Goal: Navigation & Orientation: Find specific page/section

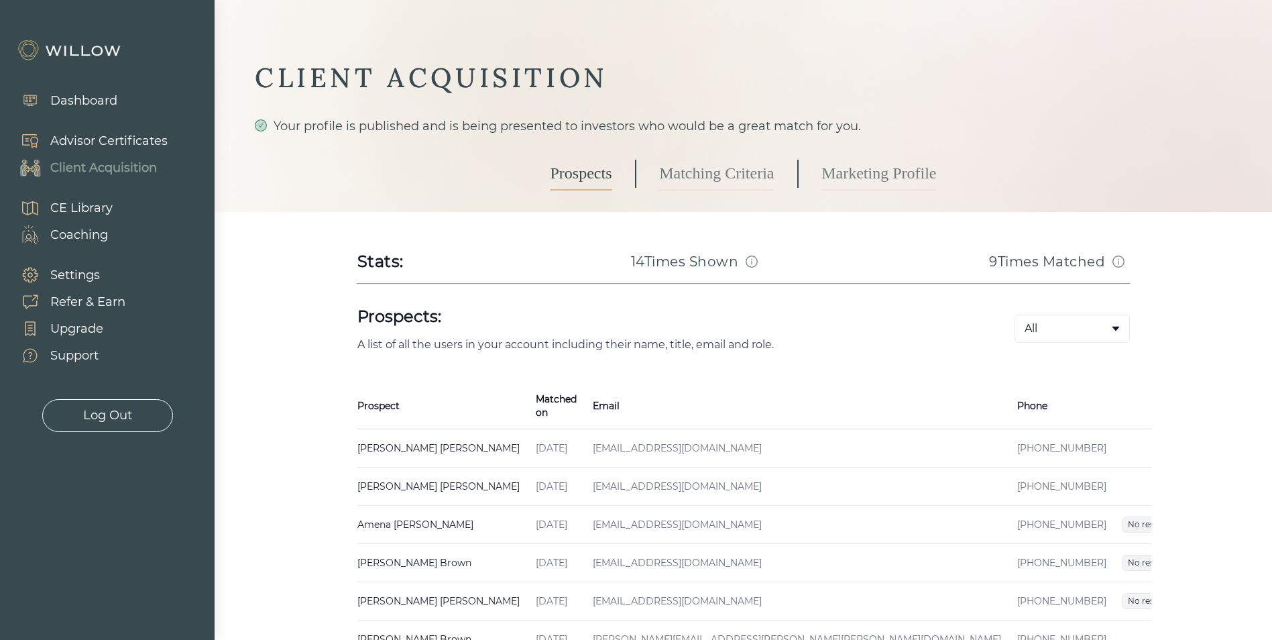
click at [79, 163] on div "Client Acquisition" at bounding box center [103, 168] width 107 height 18
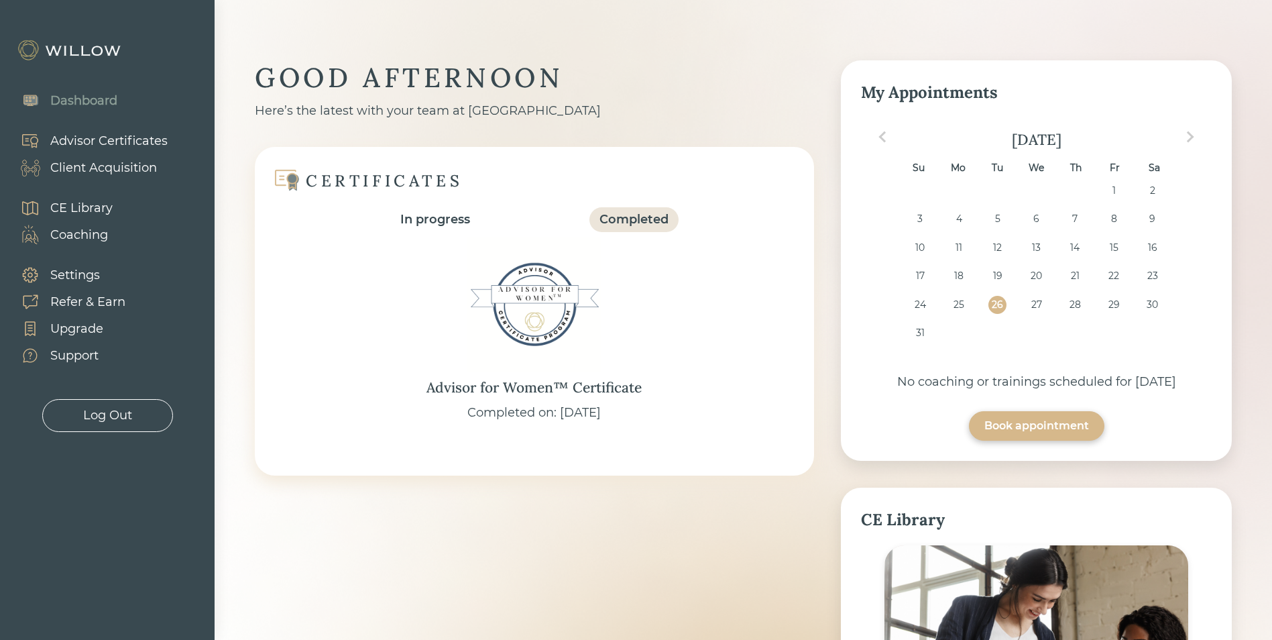
click at [119, 175] on div "Client Acquisition" at bounding box center [103, 168] width 107 height 18
